Goal: Transaction & Acquisition: Book appointment/travel/reservation

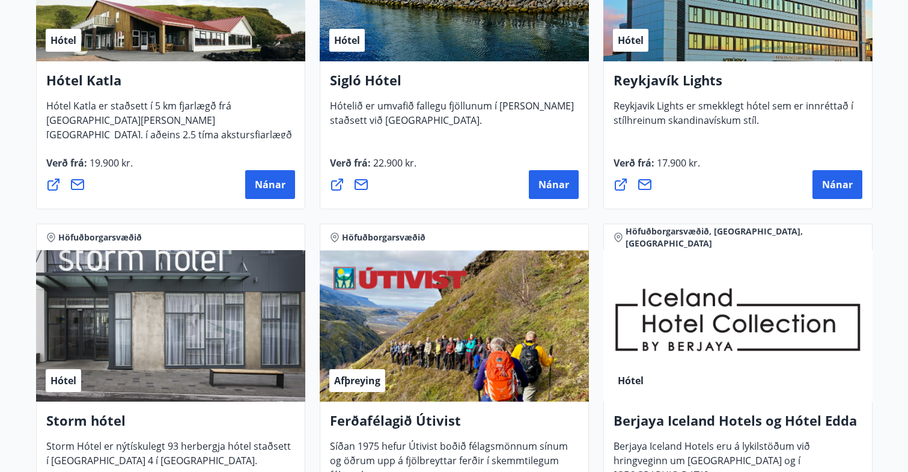
scroll to position [994, 0]
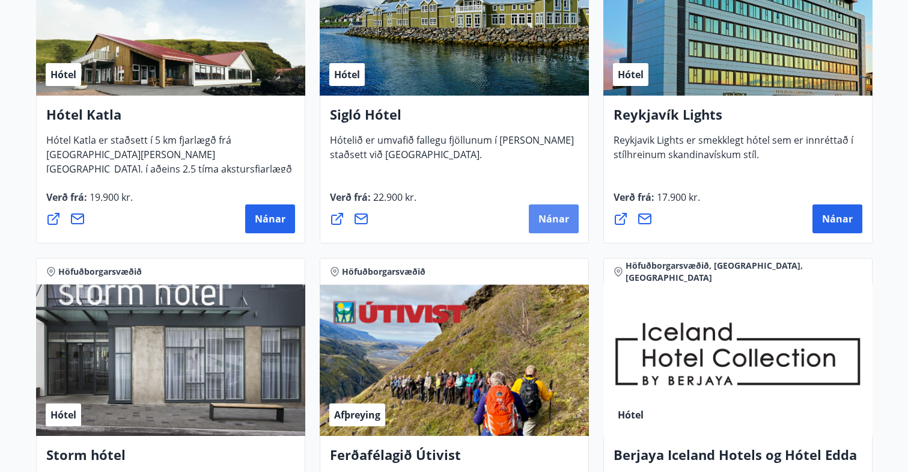
click at [545, 213] on span "Nánar" at bounding box center [553, 218] width 31 height 13
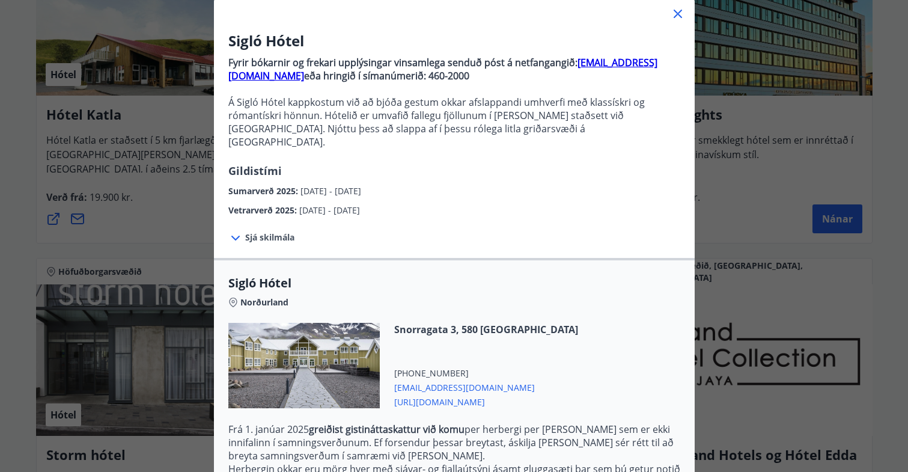
scroll to position [204, 0]
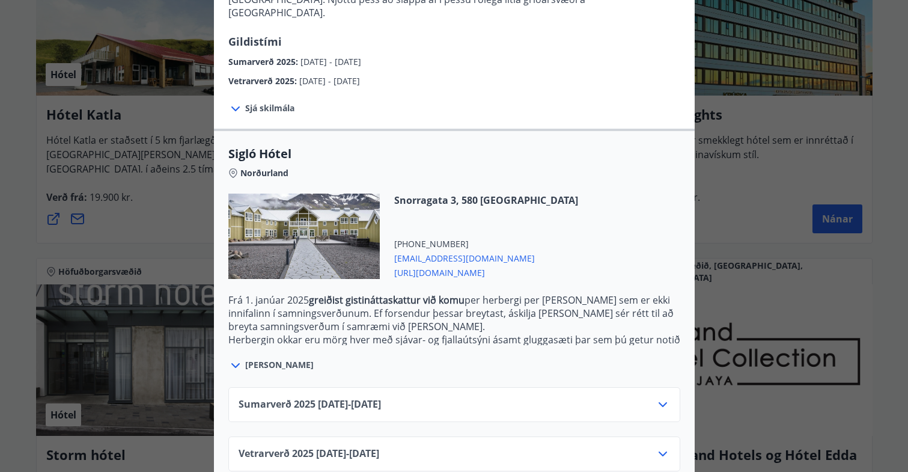
click at [405, 446] on div "Vetrarverð [PHONE_NUMBER][DATE] - [DATE]" at bounding box center [453, 458] width 431 height 24
click at [446, 397] on div "Sumarverð [PHONE_NUMBER][DATE] - [DATE]" at bounding box center [453, 409] width 431 height 24
click at [657, 397] on icon at bounding box center [662, 404] width 14 height 14
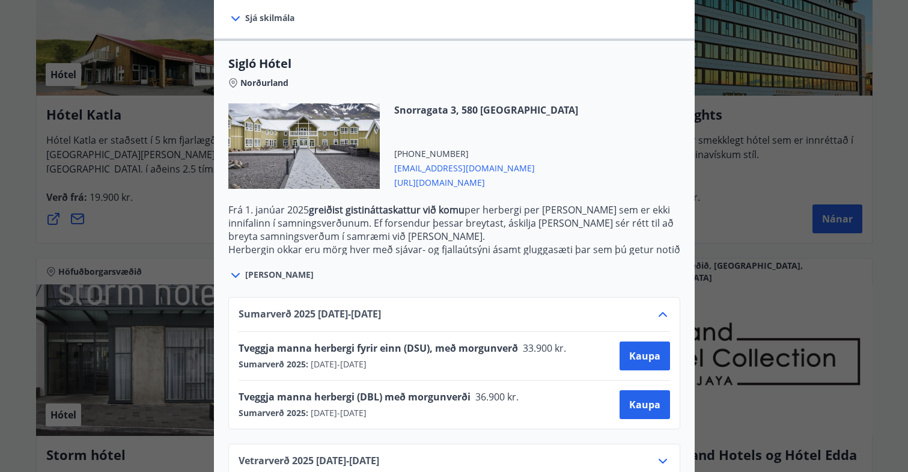
scroll to position [302, 0]
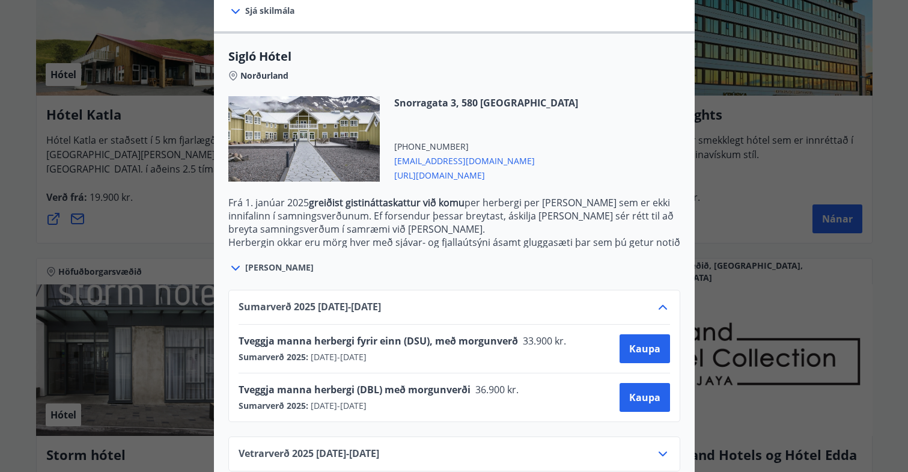
click at [665, 451] on icon at bounding box center [662, 453] width 8 height 5
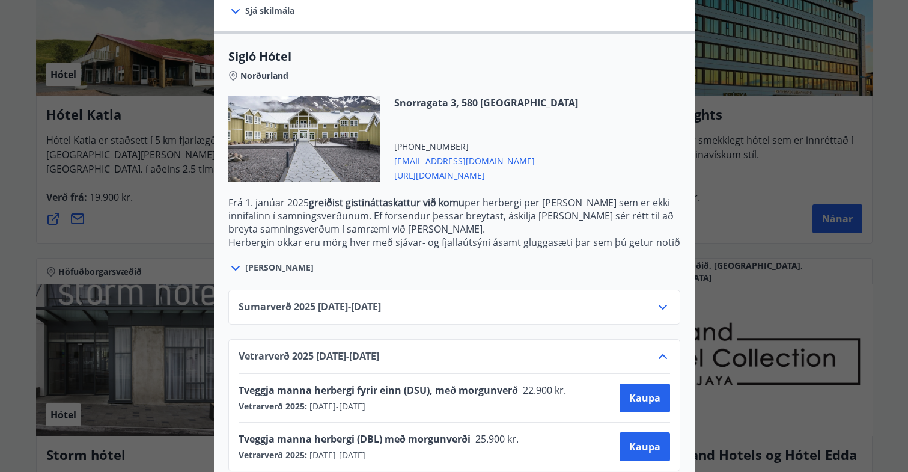
click at [787, 285] on div "Sigló Hótel Fyrir bókarnir og frekari upplýsingar vinsamlega senduð póst á netf…" at bounding box center [454, 236] width 908 height 472
